Goal: Navigation & Orientation: Understand site structure

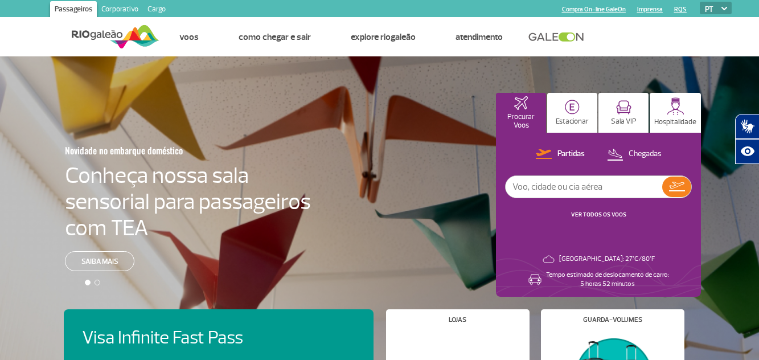
click at [122, 10] on link "Corporativo" at bounding box center [120, 10] width 46 height 18
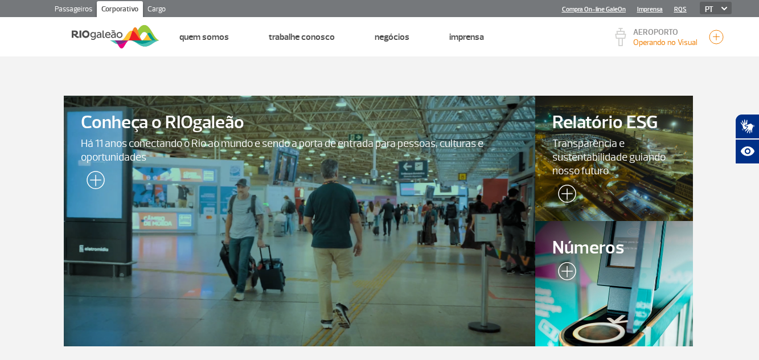
click at [63, 7] on link "Passageiros" at bounding box center [73, 10] width 47 height 18
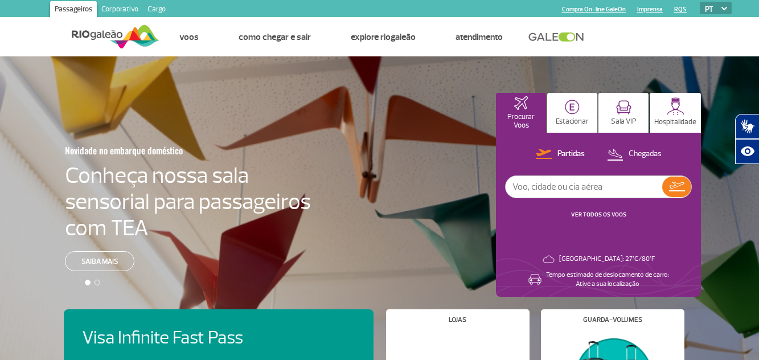
click at [154, 6] on link "Cargo" at bounding box center [156, 10] width 27 height 18
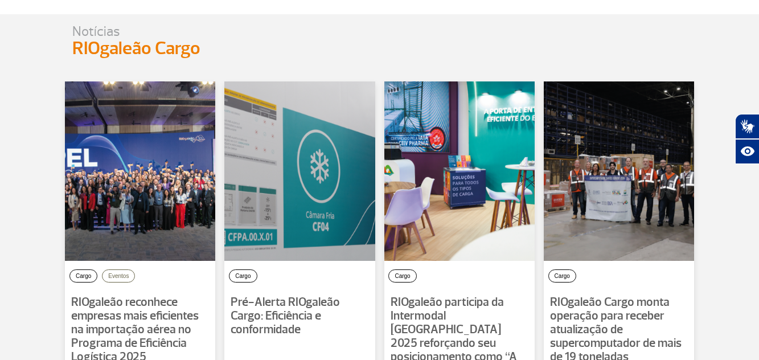
scroll to position [562, 0]
